Goal: Information Seeking & Learning: Check status

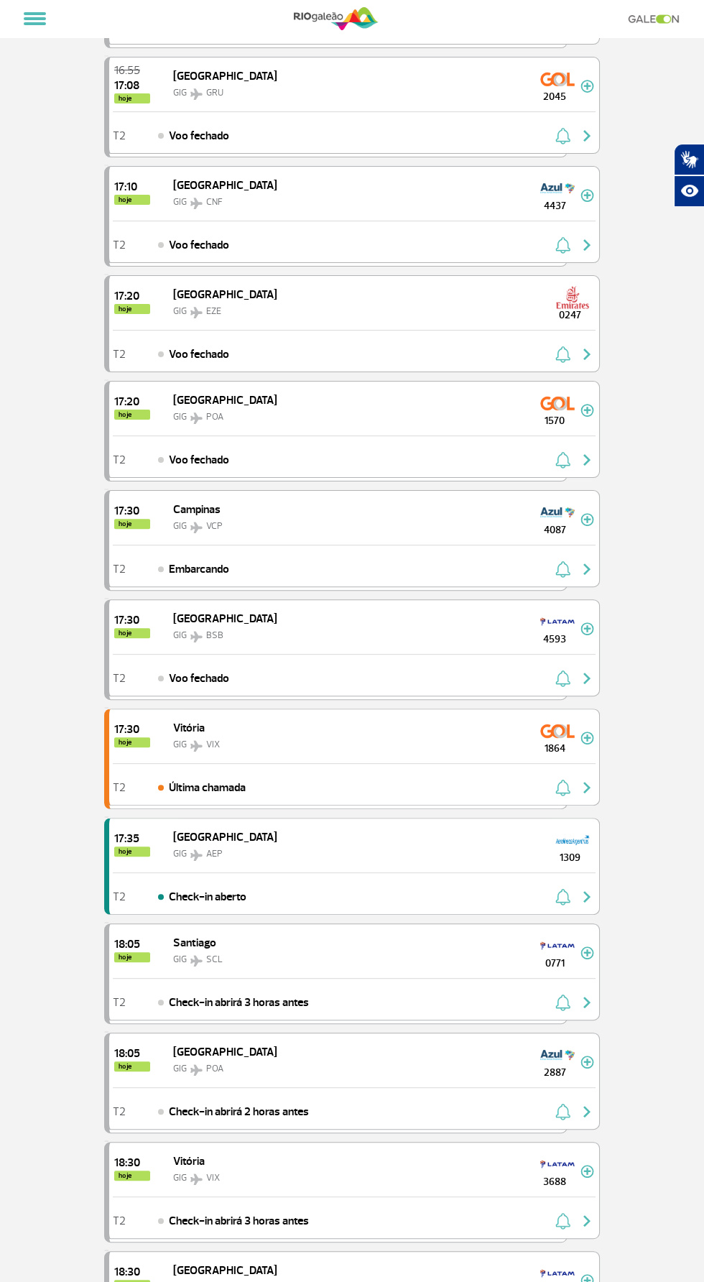
scroll to position [495, 0]
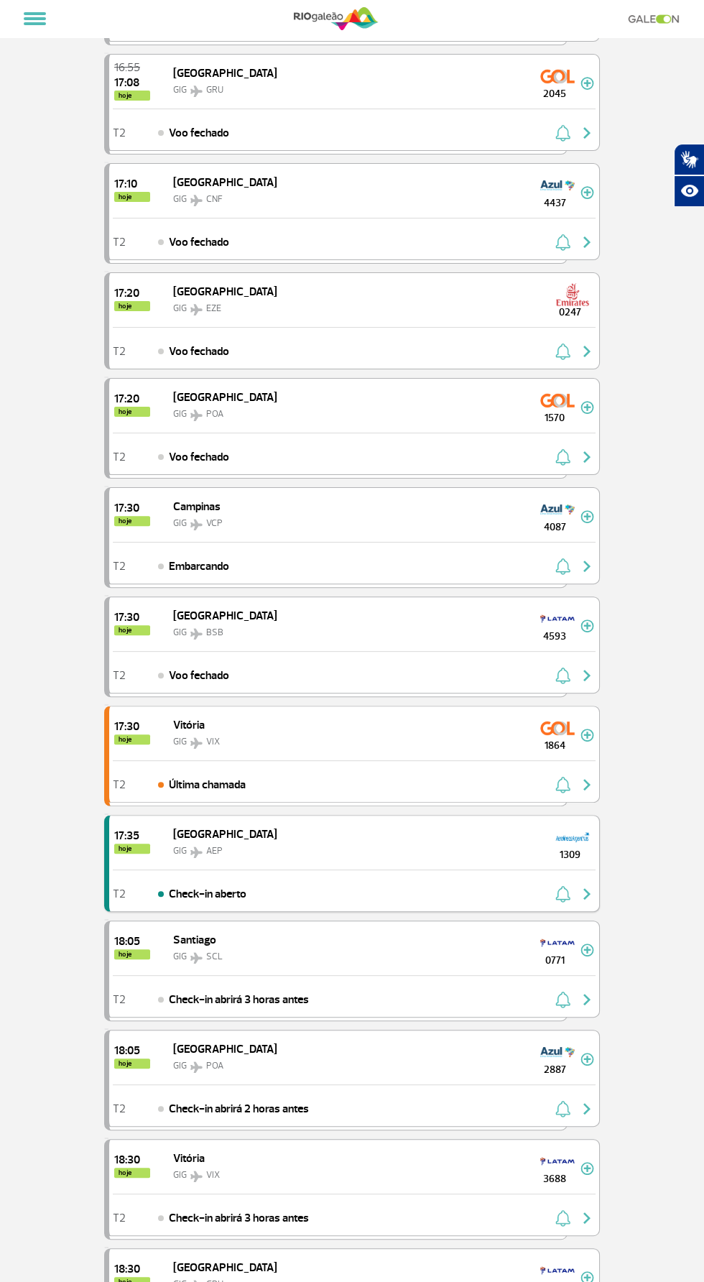
click at [160, 886] on div "Check-in aberto" at bounding box center [202, 894] width 88 height 16
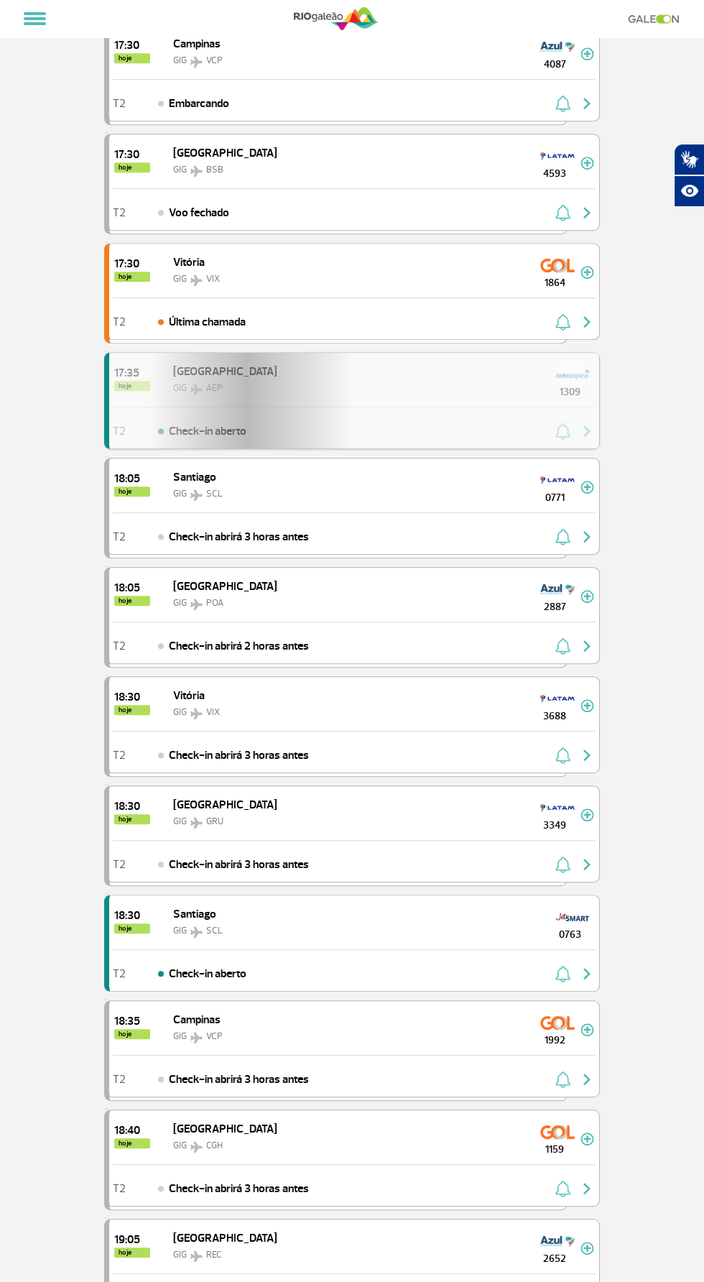
scroll to position [959, 0]
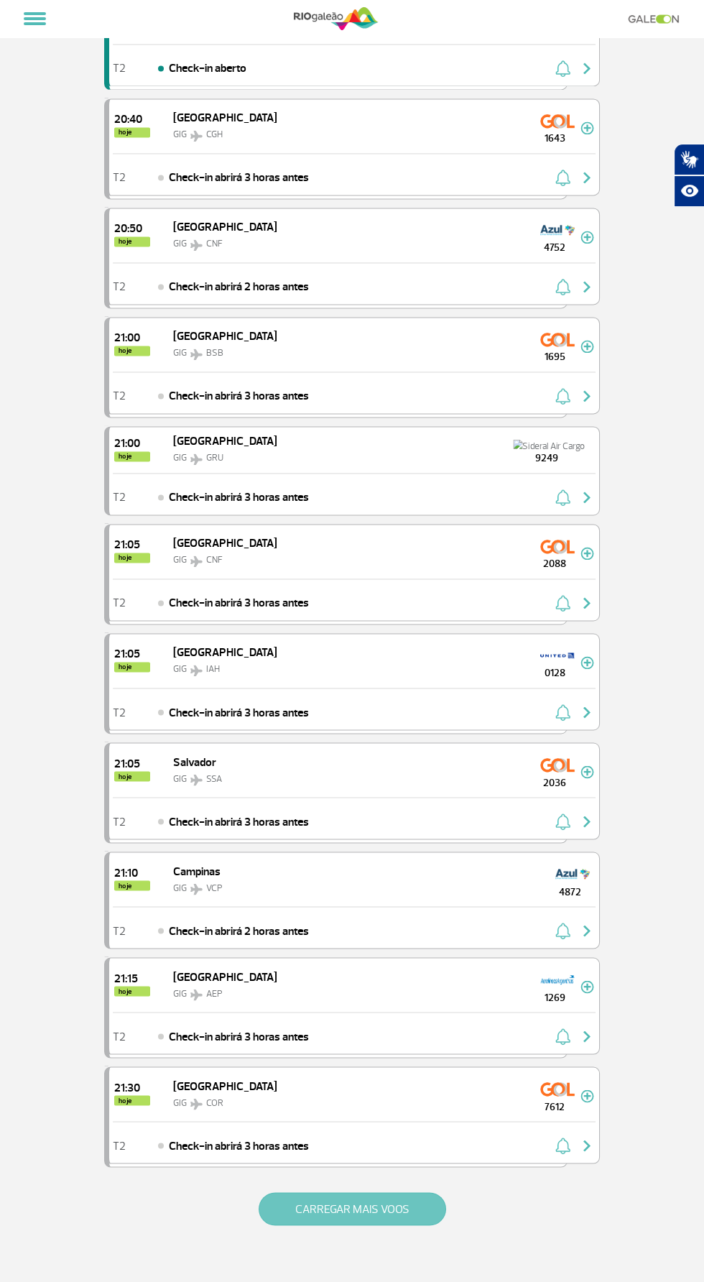
scroll to position [3540, 0]
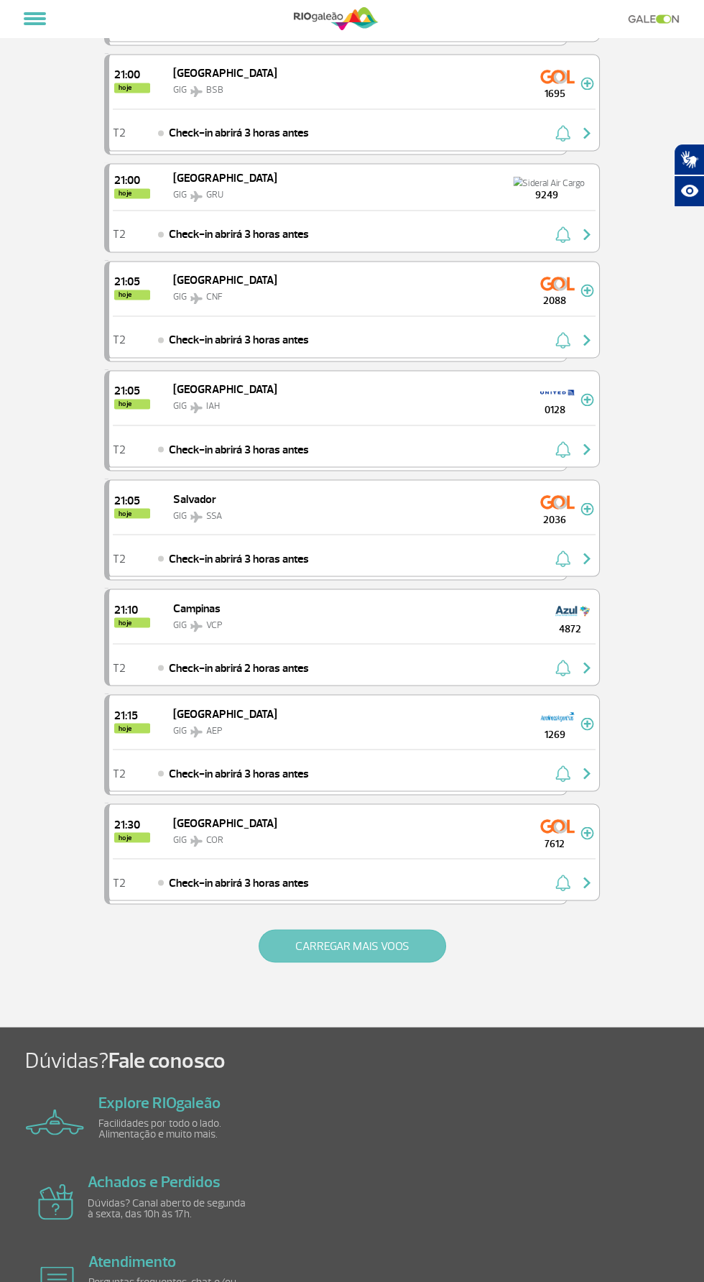
click at [405, 929] on button "CARREGAR MAIS VOOS" at bounding box center [353, 945] width 188 height 33
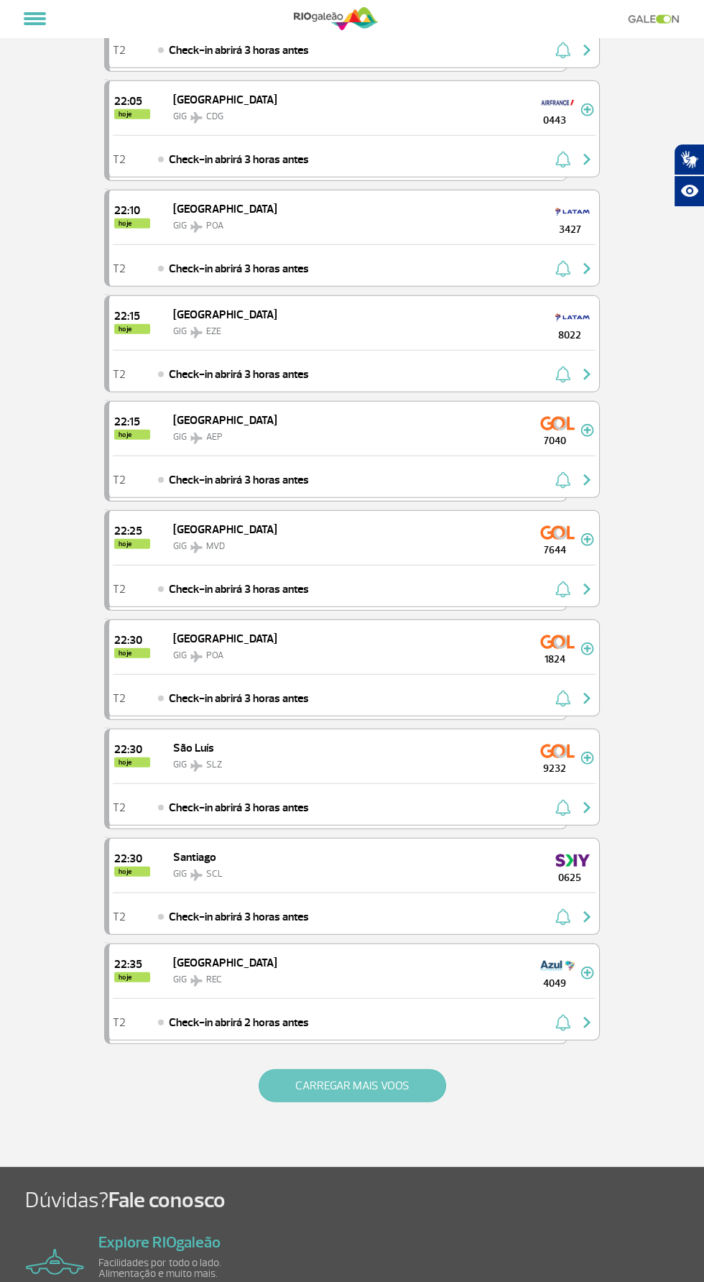
scroll to position [5698, 0]
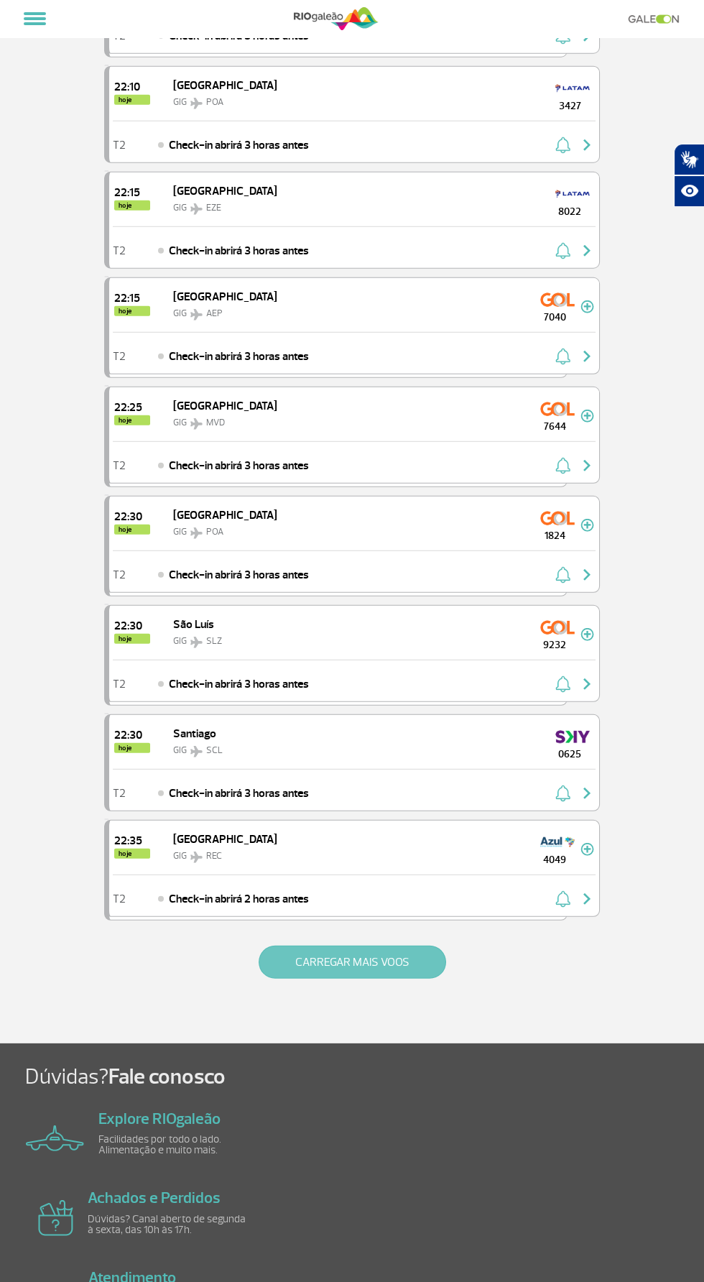
click at [422, 946] on button "CARREGAR MAIS VOOS" at bounding box center [353, 962] width 188 height 33
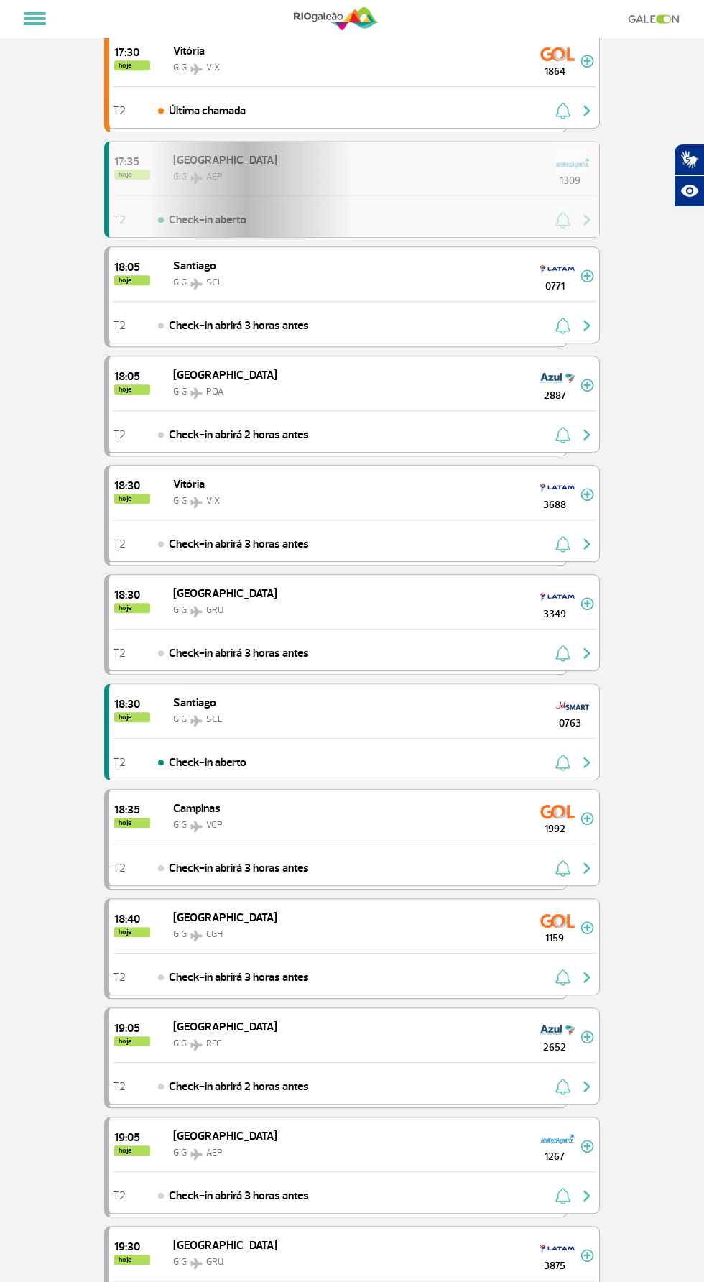
scroll to position [0, 0]
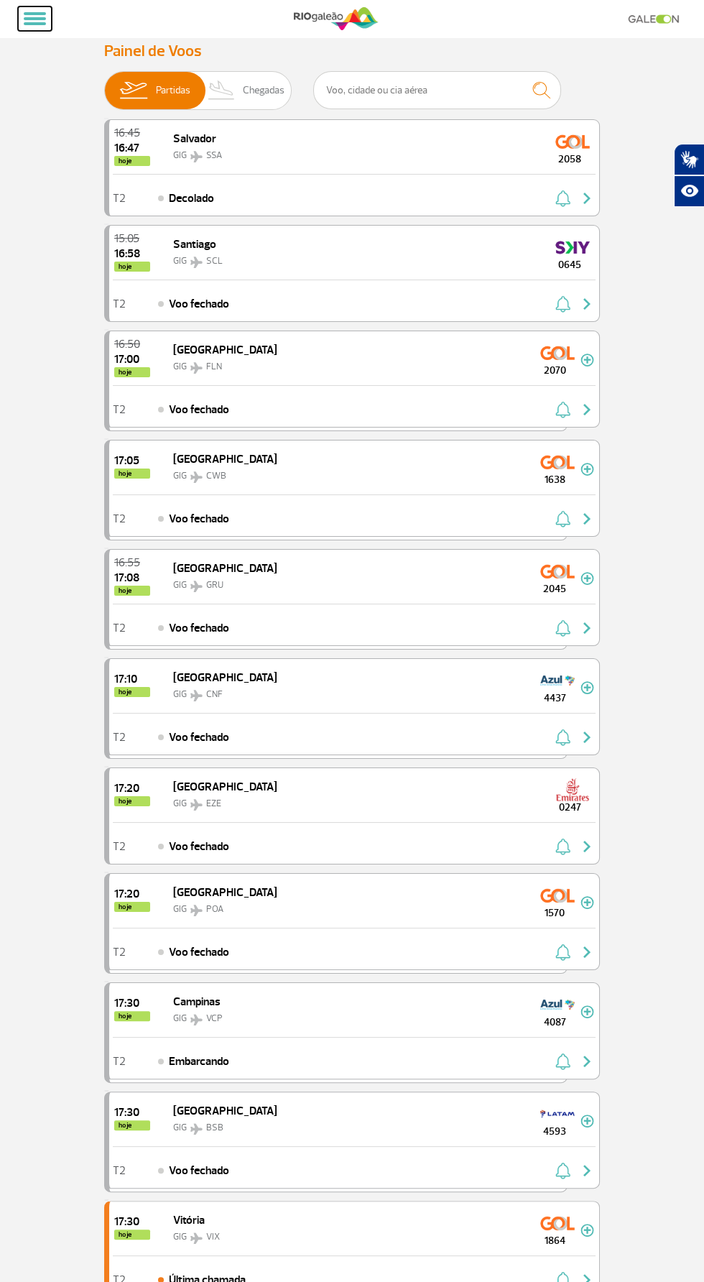
click at [35, 24] on span at bounding box center [35, 23] width 22 height 3
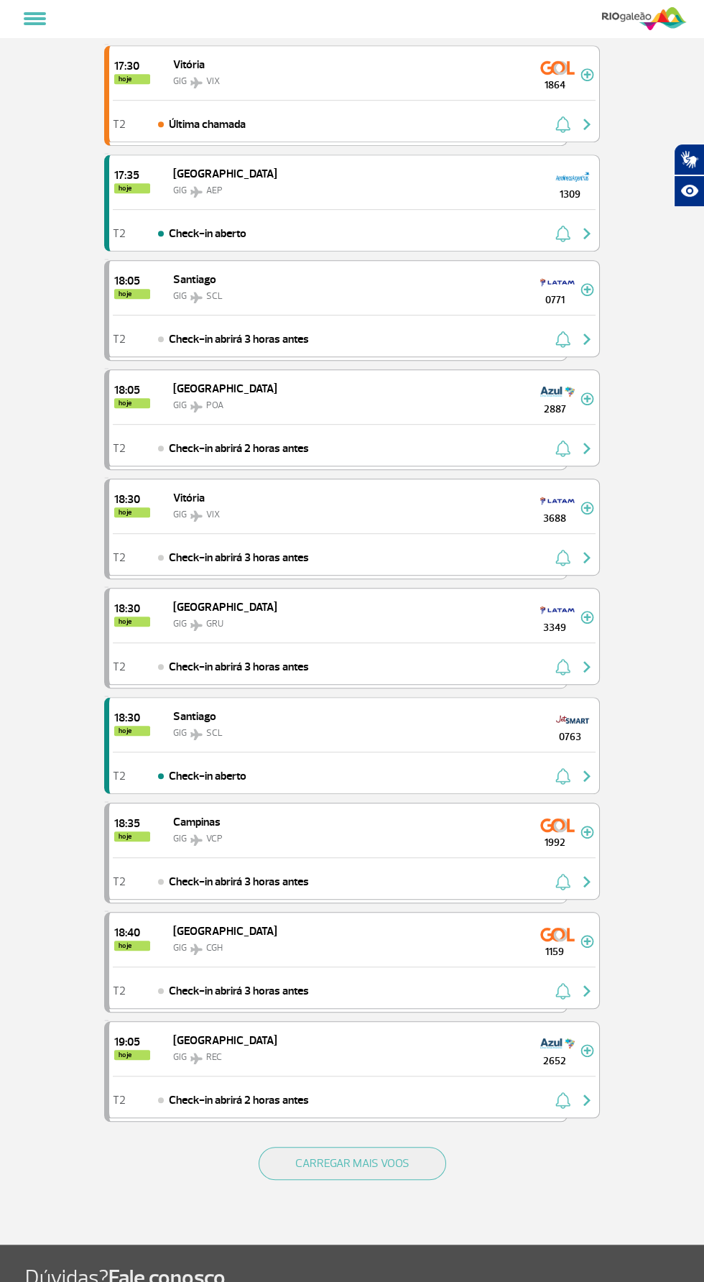
scroll to position [1157, 0]
click at [409, 1151] on button "CARREGAR MAIS VOOS" at bounding box center [353, 1163] width 188 height 33
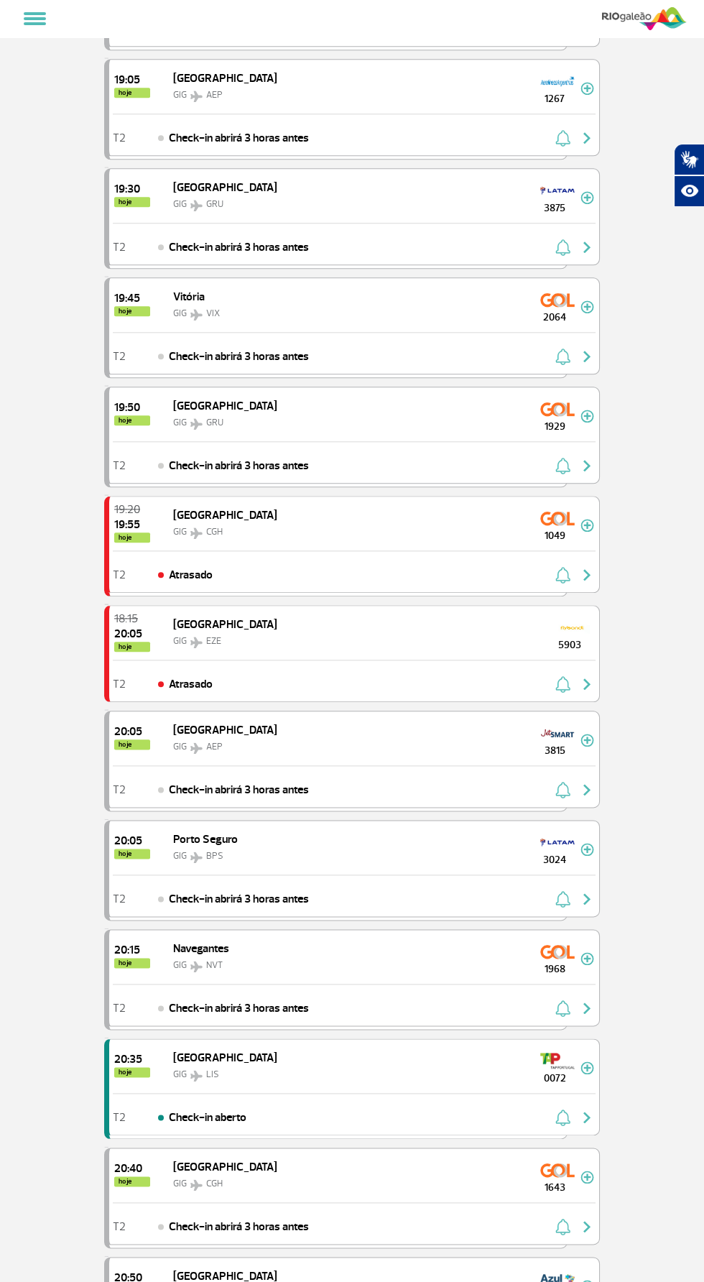
scroll to position [2230, 0]
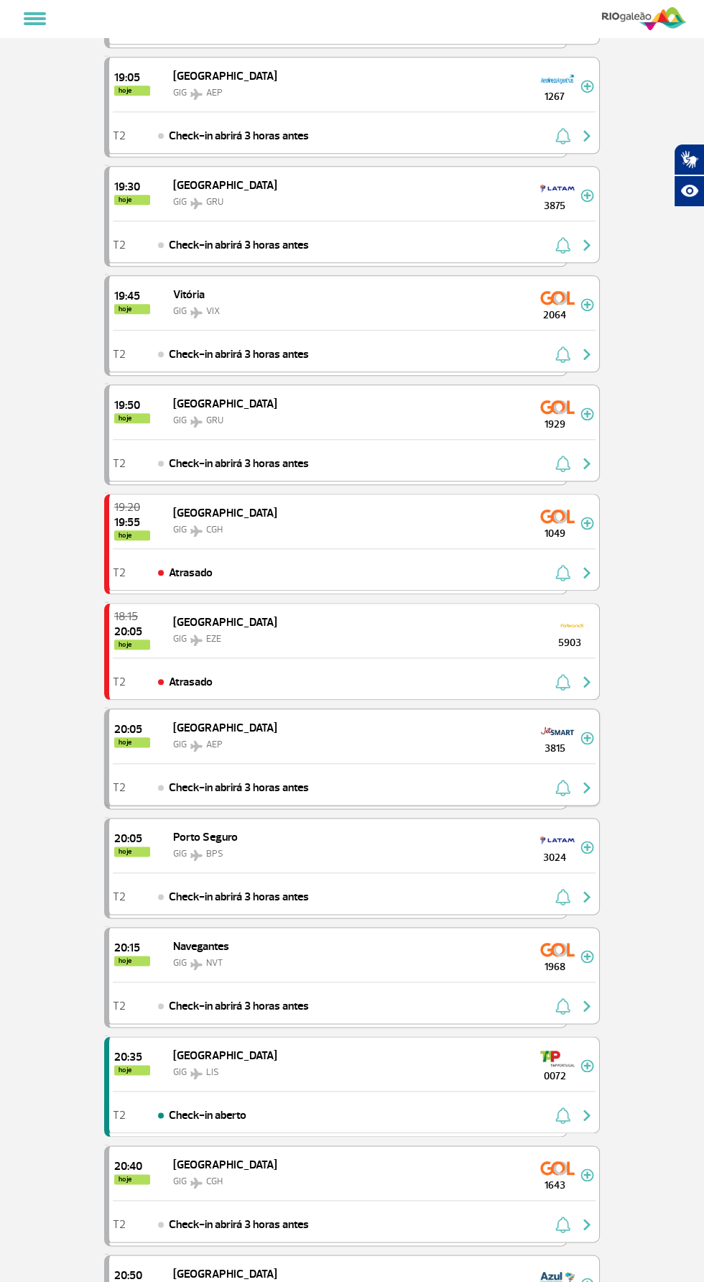
click at [592, 779] on img "button" at bounding box center [587, 787] width 17 height 17
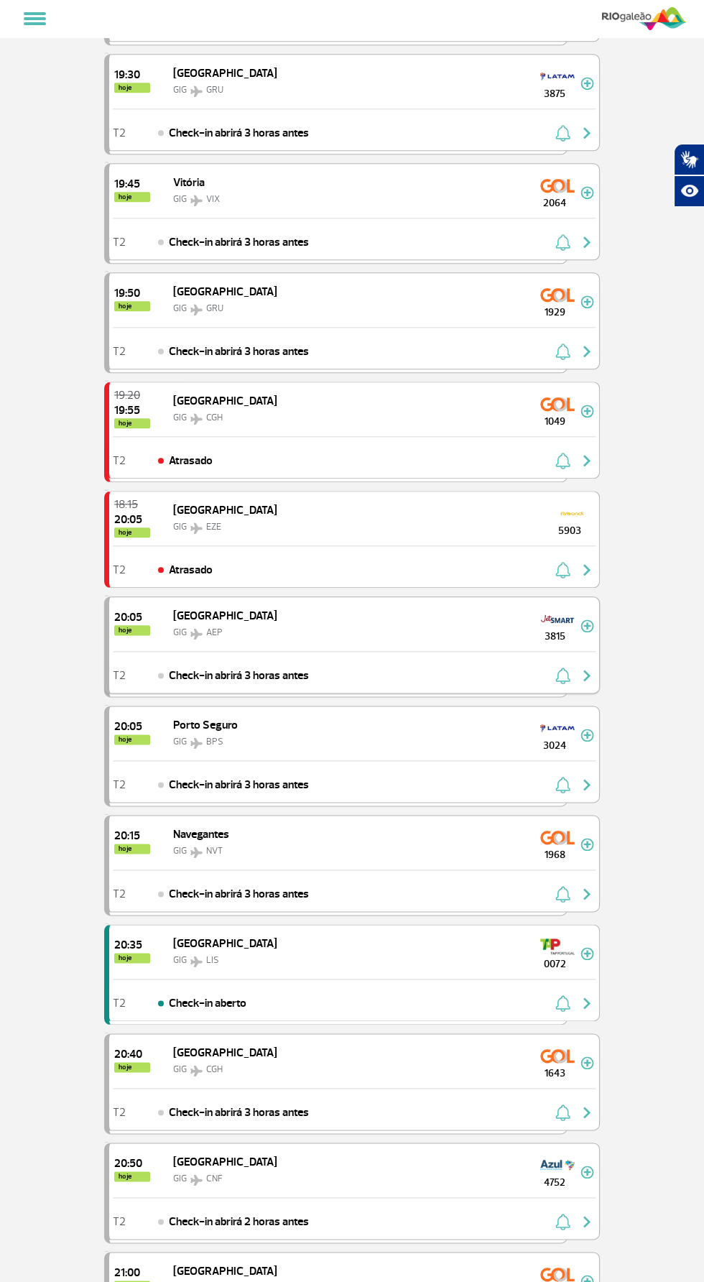
scroll to position [2351, 0]
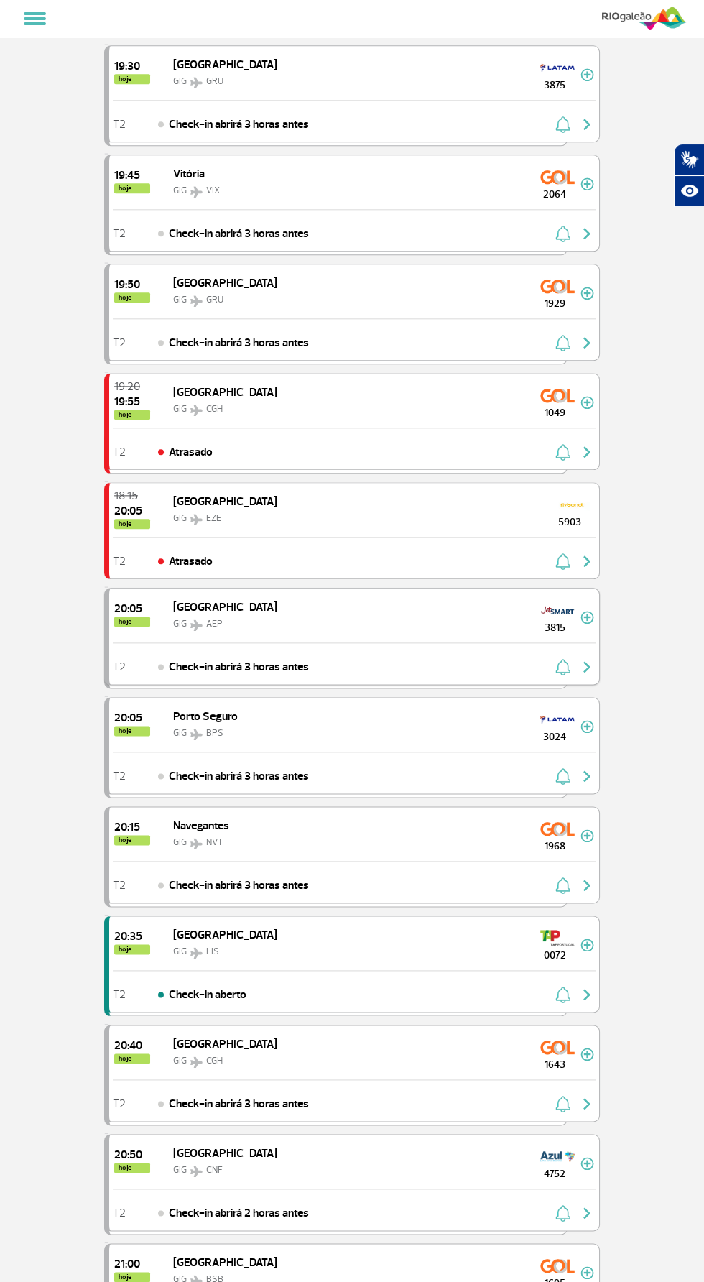
click at [589, 658] on img "button" at bounding box center [587, 666] width 17 height 17
click at [581, 658] on img "button" at bounding box center [587, 666] width 17 height 17
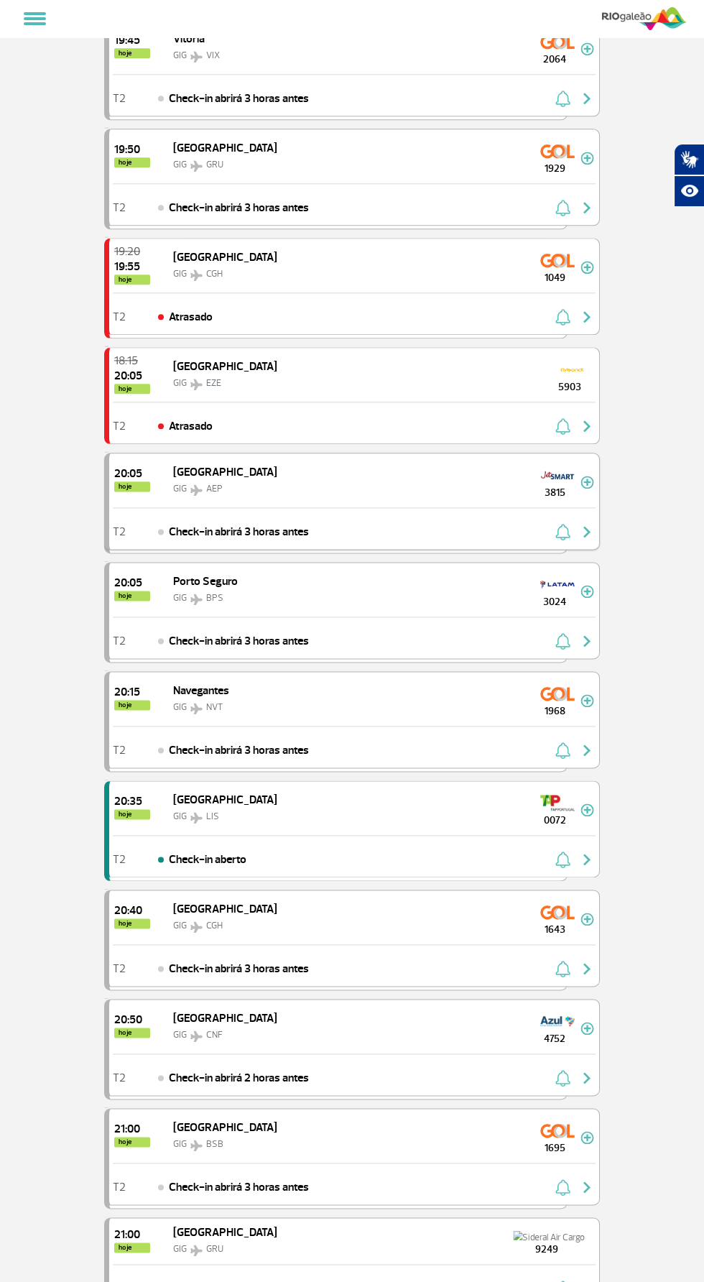
scroll to position [2486, 0]
click at [587, 850] on img "button" at bounding box center [587, 858] width 17 height 17
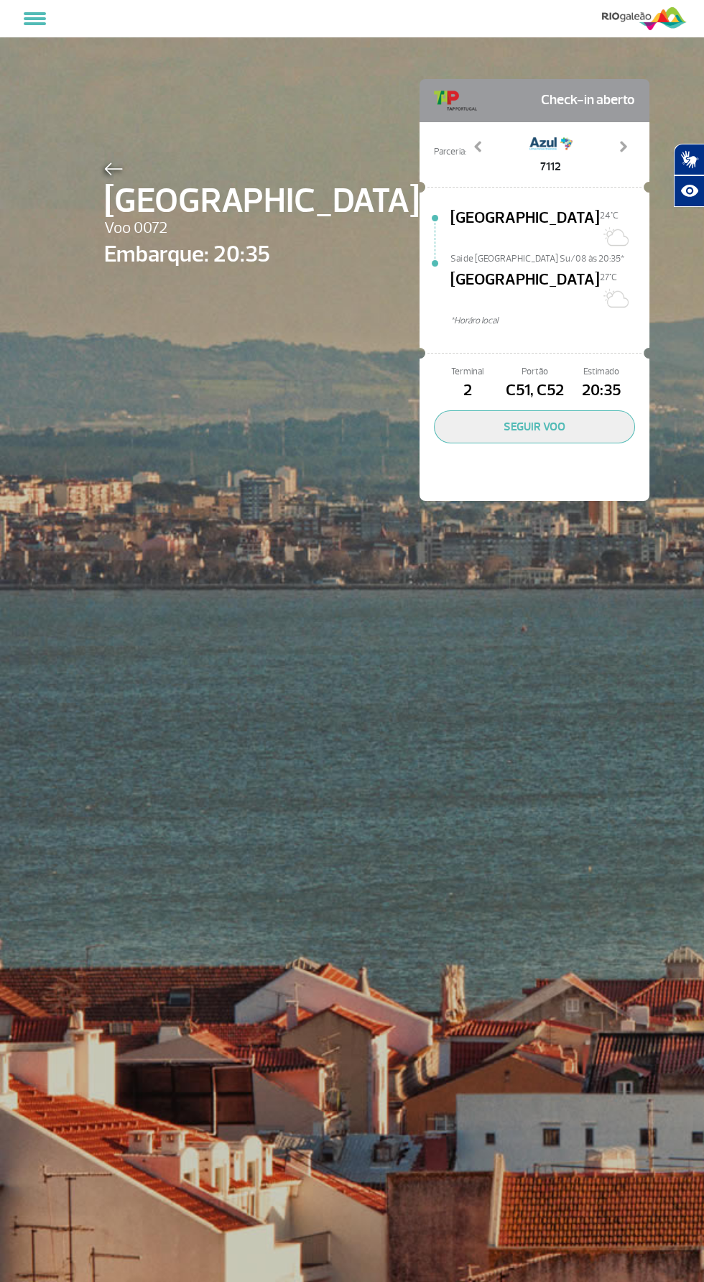
click at [113, 170] on img at bounding box center [113, 168] width 19 height 13
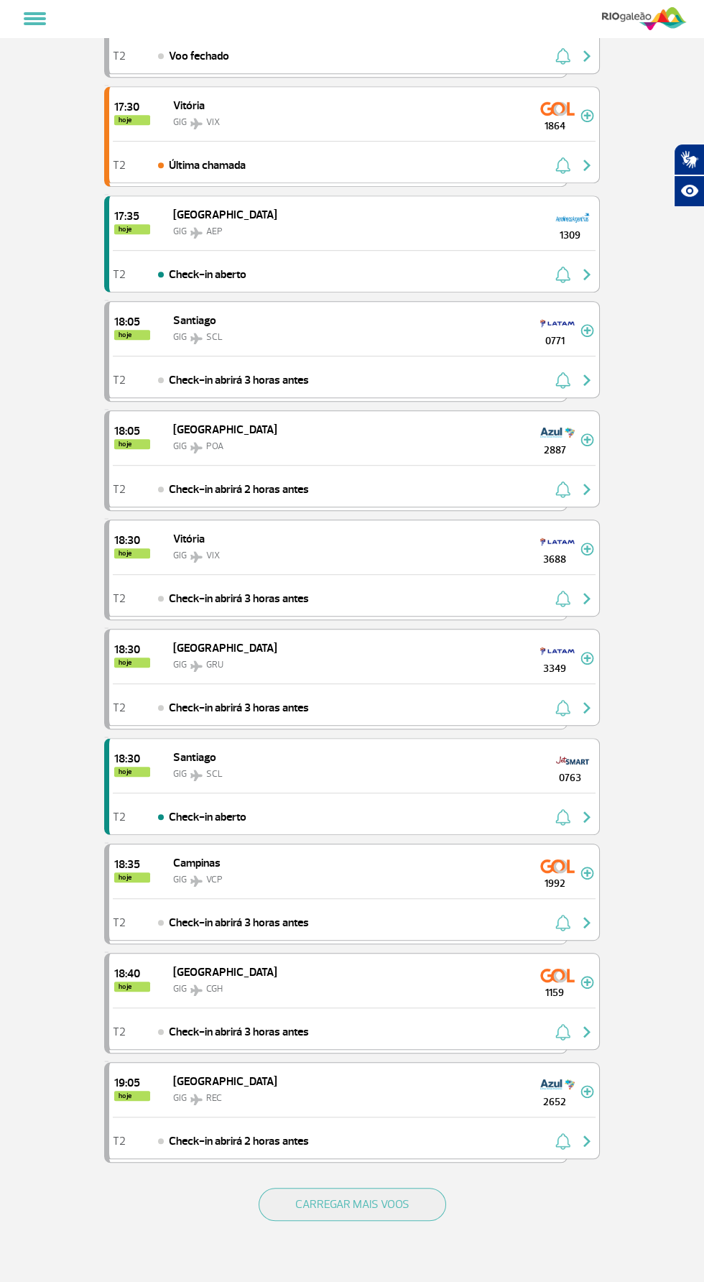
scroll to position [1134, 0]
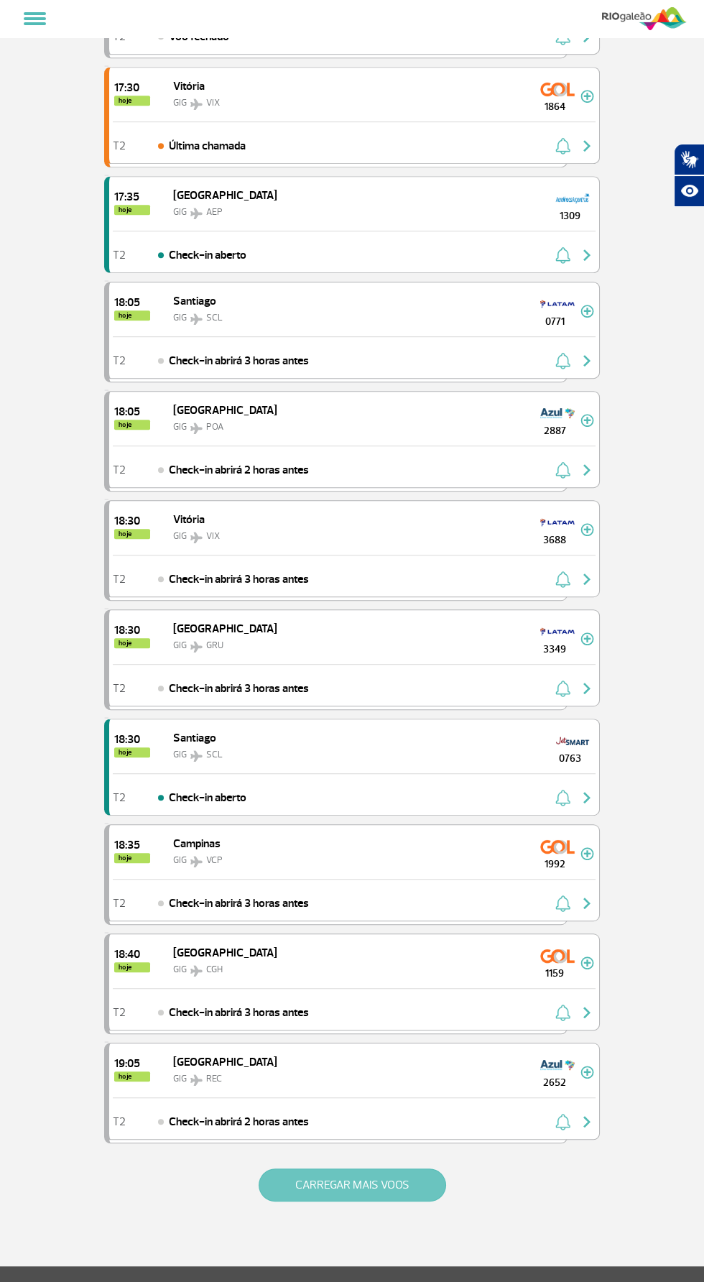
click at [408, 1177] on button "CARREGAR MAIS VOOS" at bounding box center [353, 1185] width 188 height 33
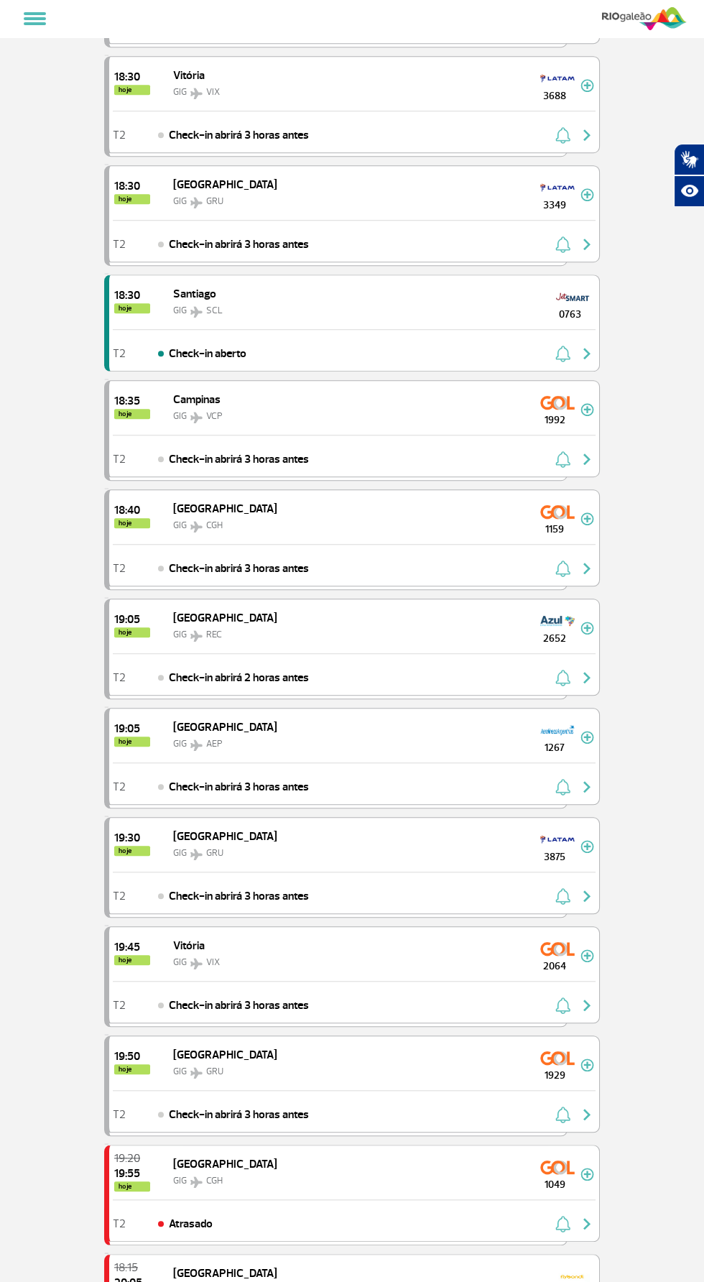
scroll to position [1581, 0]
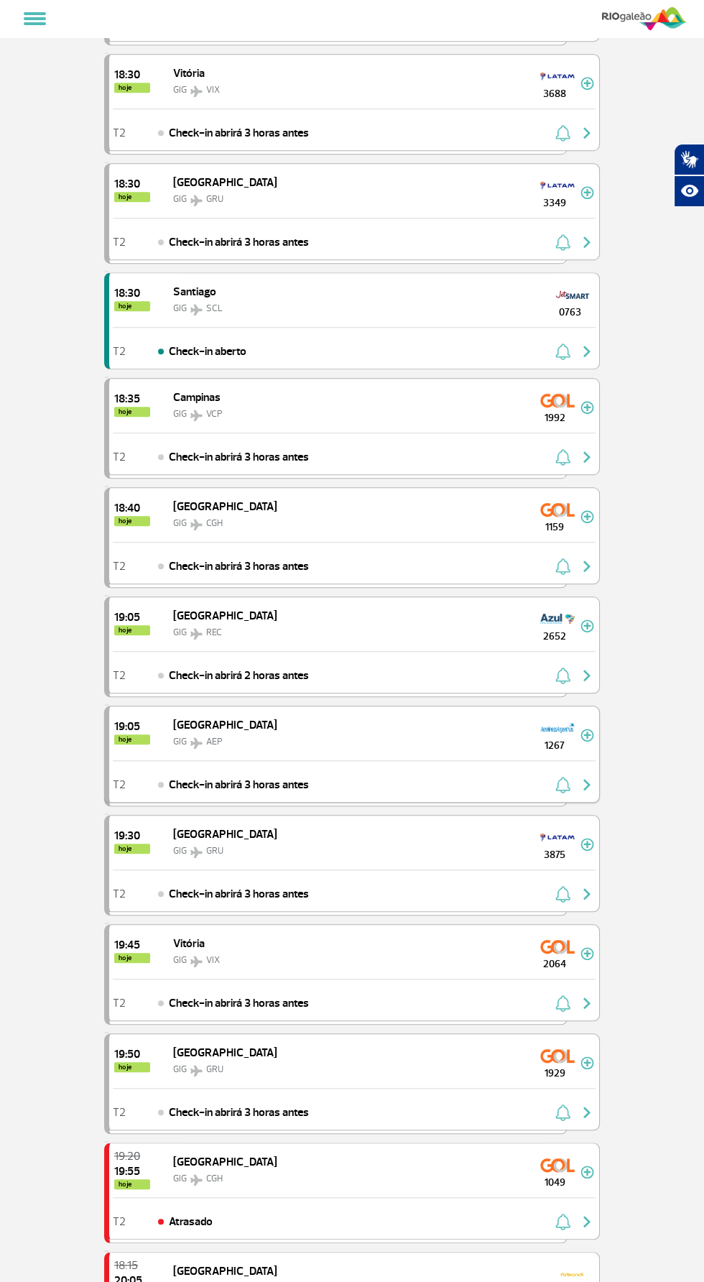
click at [587, 776] on img "button" at bounding box center [587, 784] width 17 height 17
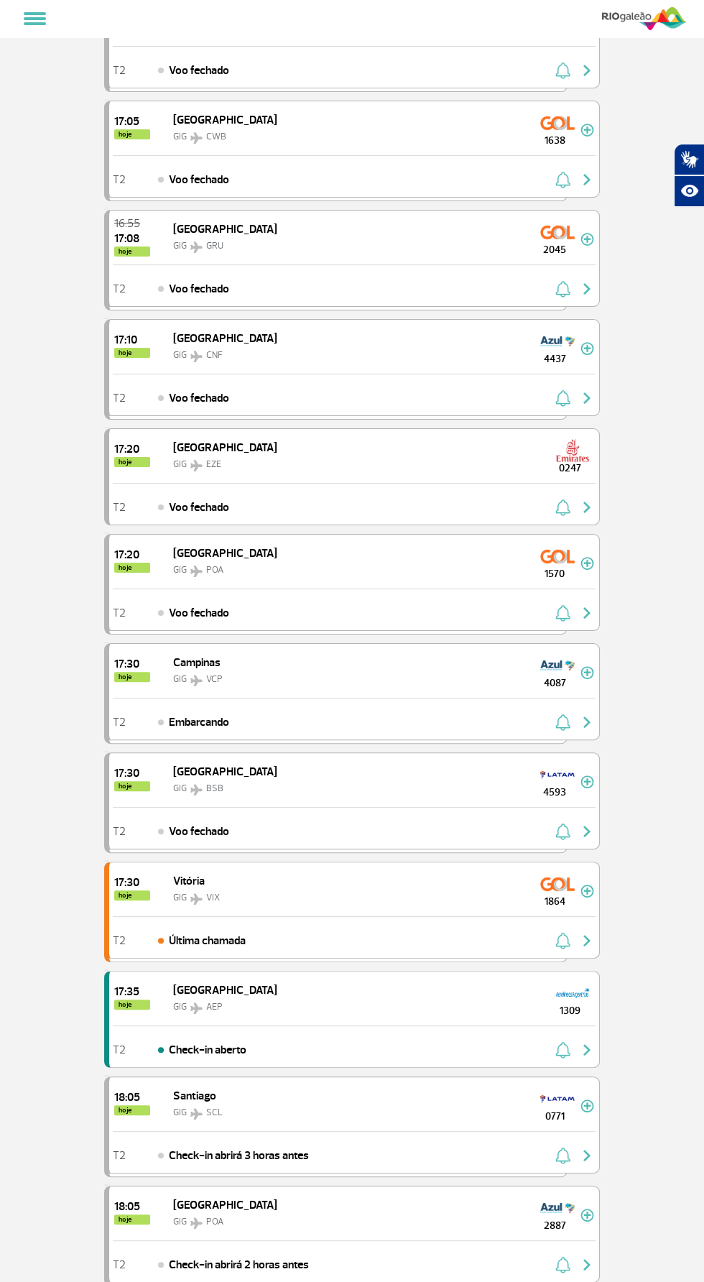
scroll to position [308, 0]
